Goal: Task Accomplishment & Management: Manage account settings

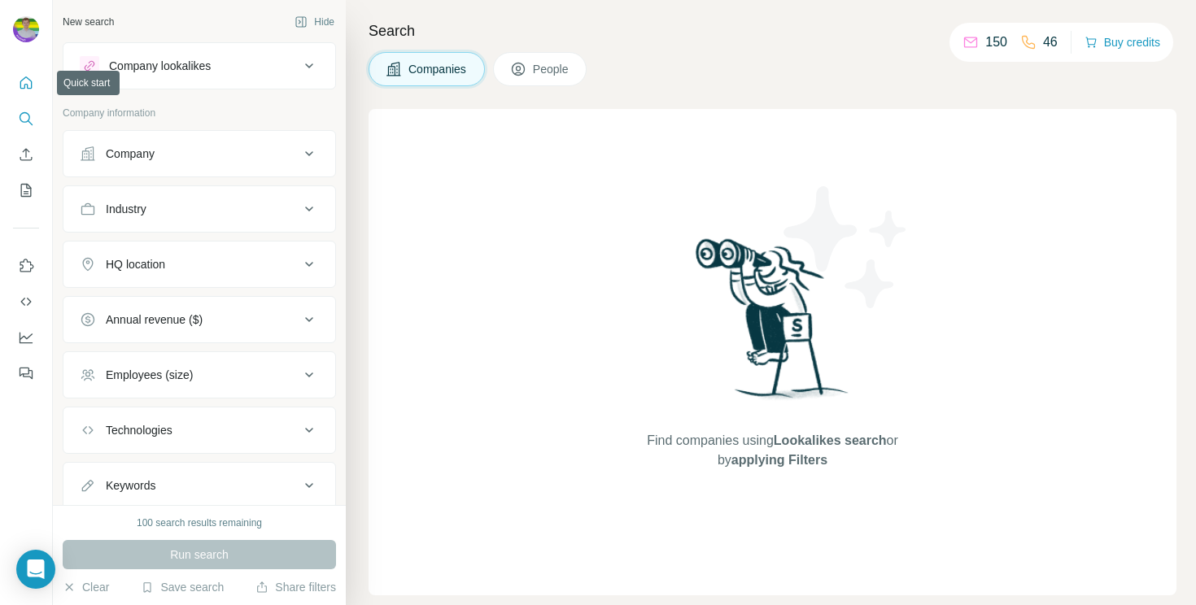
click at [35, 87] on button "Quick start" at bounding box center [26, 82] width 26 height 29
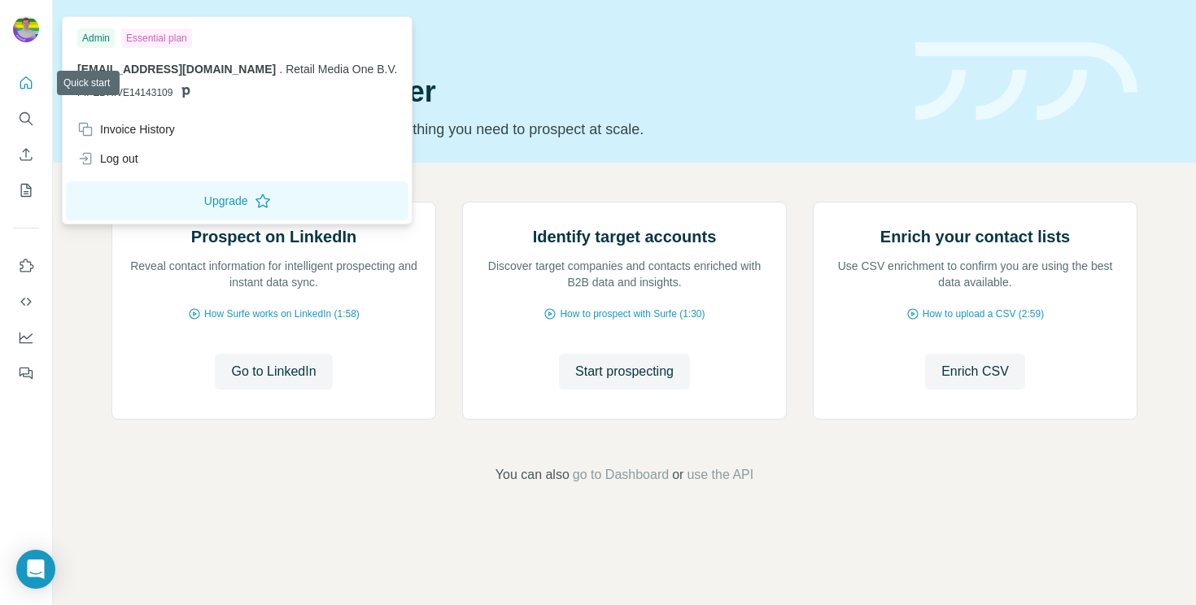
click at [24, 29] on img at bounding box center [26, 29] width 26 height 26
click at [108, 39] on div "Admin" at bounding box center [95, 38] width 37 height 20
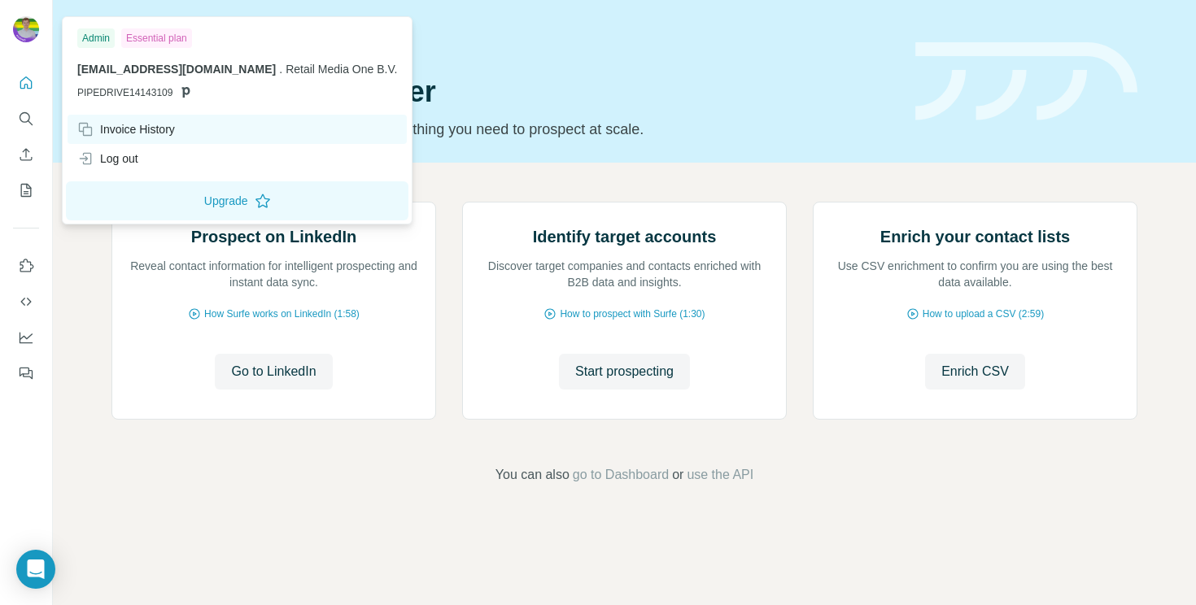
click at [154, 128] on div "Invoice History" at bounding box center [126, 129] width 98 height 16
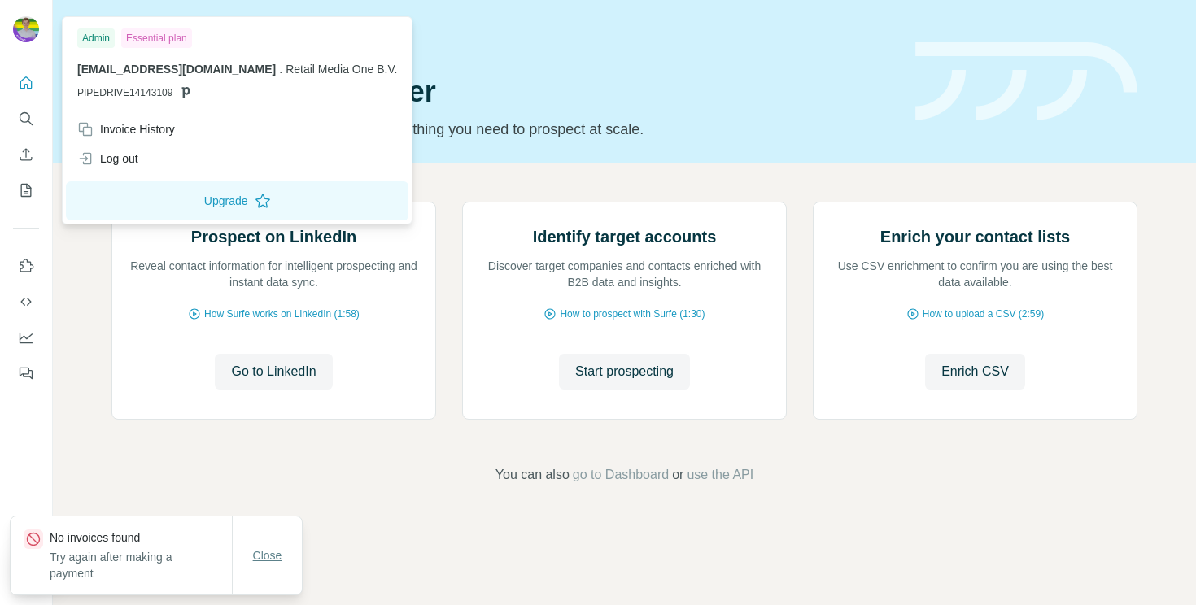
click at [268, 548] on span "Close" at bounding box center [267, 555] width 29 height 16
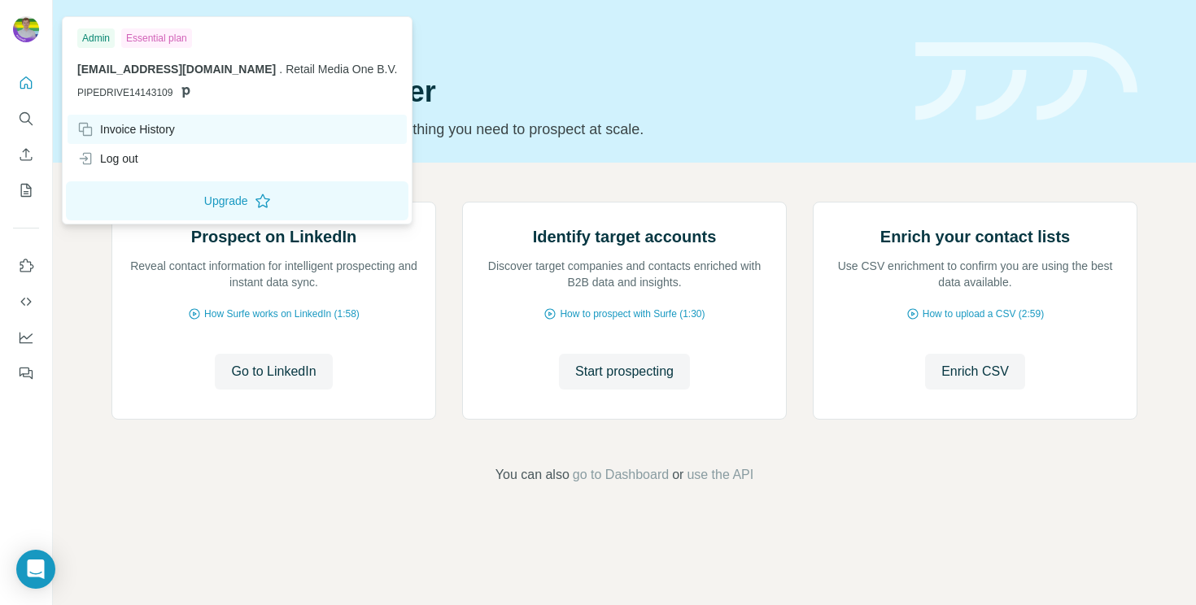
click at [144, 126] on div "Invoice History" at bounding box center [126, 129] width 98 height 16
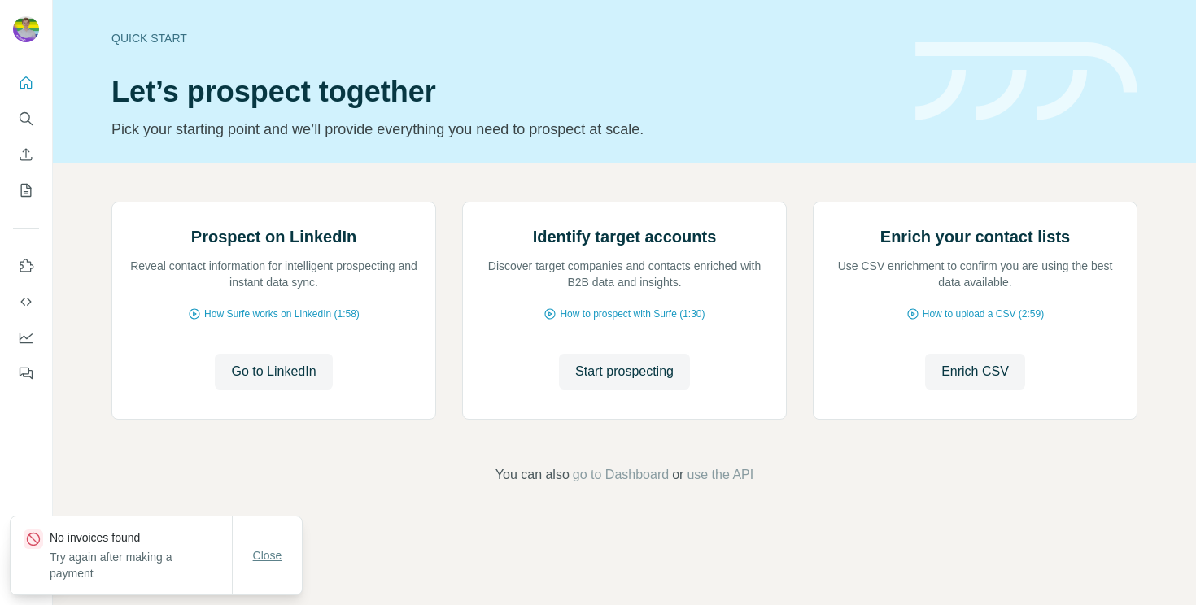
click at [265, 549] on span "Close" at bounding box center [267, 555] width 29 height 16
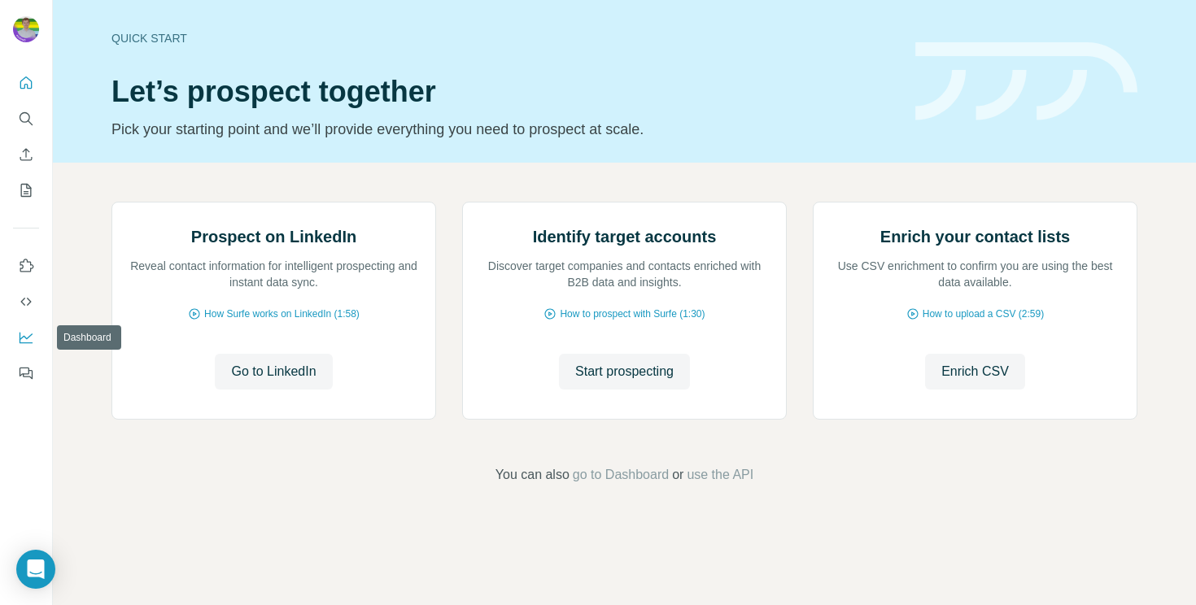
click at [25, 334] on icon "Dashboard" at bounding box center [26, 337] width 16 height 16
